Goal: Task Accomplishment & Management: Complete application form

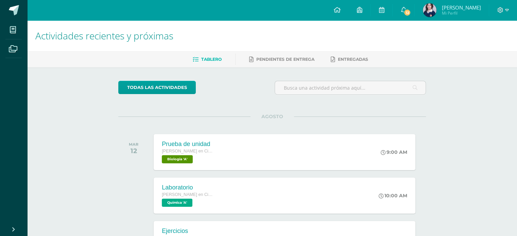
click at [452, 16] on span "Rosa Linda Mi Perfil" at bounding box center [451, 10] width 61 height 14
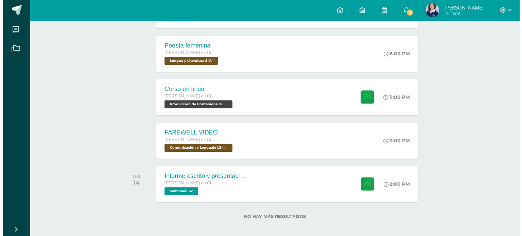
scroll to position [451, 0]
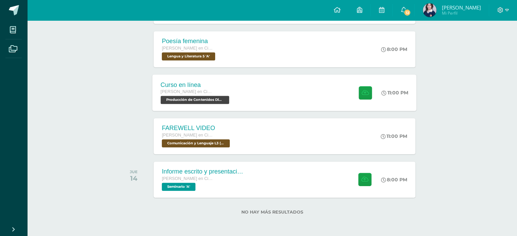
click at [225, 94] on div "Quinto Quinto Bachillerato en Ciencias y Letras con Orientación en Computación" at bounding box center [196, 91] width 70 height 7
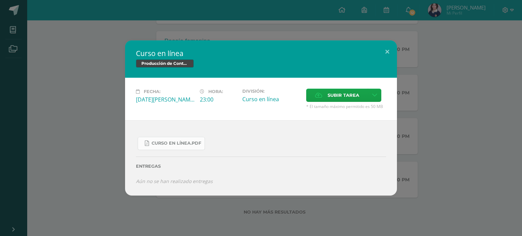
click at [192, 142] on span "Curso en línea.pdf" at bounding box center [177, 143] width 50 height 5
click at [191, 140] on link "Curso en línea.pdf" at bounding box center [171, 143] width 67 height 13
click at [369, 99] on link at bounding box center [374, 95] width 13 height 13
click at [336, 120] on div "Curso en línea.pdf Entregas Aún no se han realizado entregas ¿Deseas retirar la…" at bounding box center [261, 157] width 272 height 75
click at [373, 98] on icon at bounding box center [374, 95] width 5 height 6
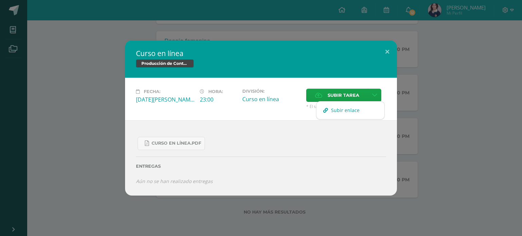
click at [353, 111] on span "Subir enlace" at bounding box center [345, 110] width 29 height 6
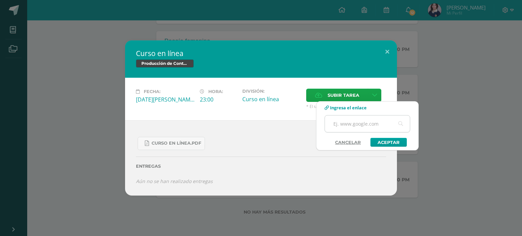
click at [353, 126] on input "text" at bounding box center [367, 124] width 85 height 17
paste input "https://www.canva.com/design/DAGulFrydy4/Y8opAjUp9fD-q3zoPTgxDw/edit?utm_conten…"
type input "https://www.canva.com/design/DAGulFrydy4/Y8opAjUp9fD-q3zoPTgxDw/edit?utm_conten…"
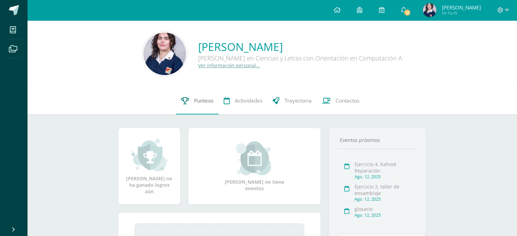
click at [207, 97] on span "Punteos" at bounding box center [203, 100] width 19 height 7
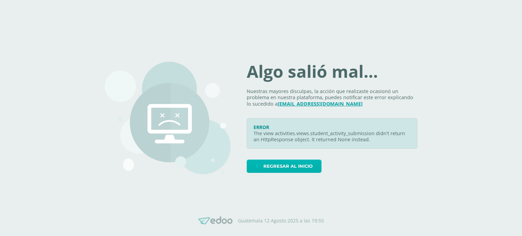
click at [302, 164] on span "Regresar al inicio" at bounding box center [287, 166] width 49 height 13
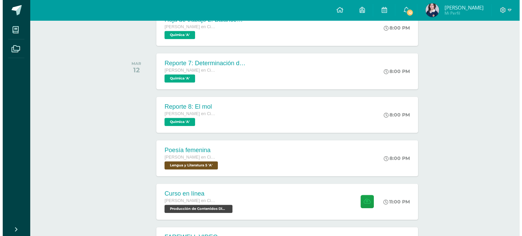
scroll to position [344, 0]
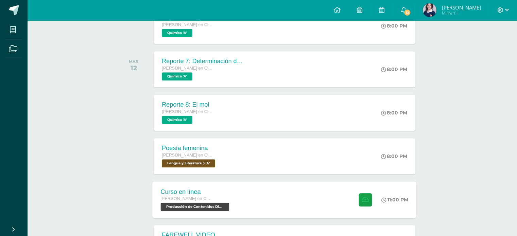
click at [380, 192] on div "11:00 PM" at bounding box center [398, 200] width 36 height 36
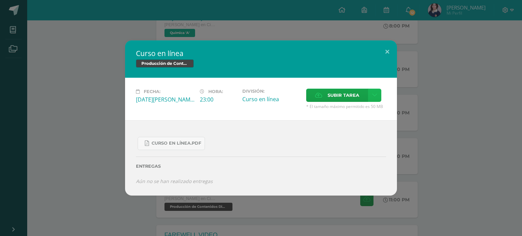
click at [371, 90] on link at bounding box center [374, 95] width 13 height 13
click at [335, 106] on link "Subir enlace" at bounding box center [350, 110] width 68 height 11
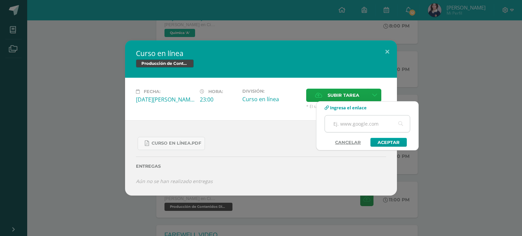
click at [349, 125] on input "text" at bounding box center [367, 124] width 85 height 17
paste input "https://www.canva.com/design/DAGulFrydy4/Y8opAjUp9fD-q3zoPTgxDw/edit?utm_conten…"
type input "https://www.canva.com/design/DAGulFrydy4/Y8opAjUp9fD-q3zoPTgxDw/edit?utm_conten…"
click at [395, 140] on link "Aceptar" at bounding box center [388, 142] width 36 height 9
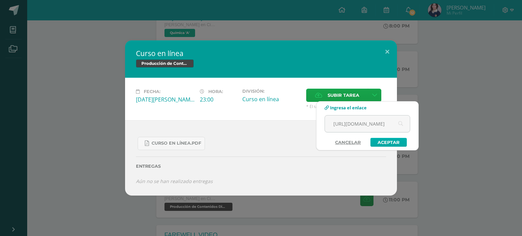
scroll to position [0, 0]
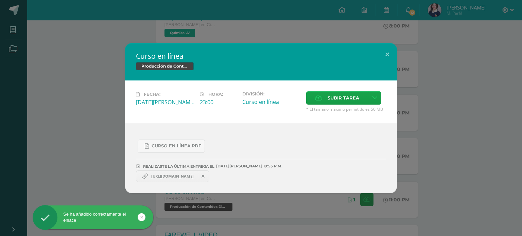
click at [205, 176] on icon at bounding box center [203, 176] width 3 height 5
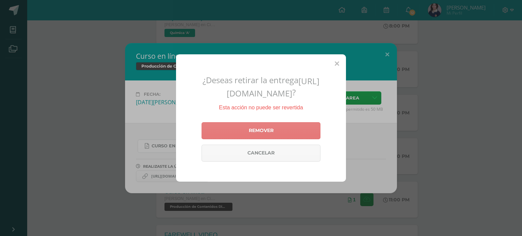
click at [273, 139] on link "Remover" at bounding box center [261, 130] width 119 height 17
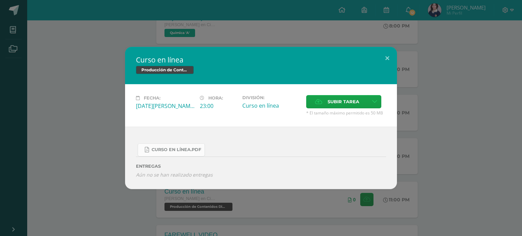
click at [163, 153] on link "Curso en línea.pdf" at bounding box center [171, 149] width 67 height 13
